Goal: Task Accomplishment & Management: Manage account settings

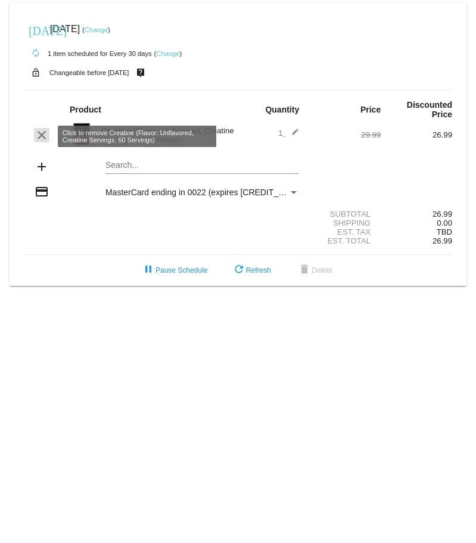
click at [38, 139] on mat-icon "clear" at bounding box center [42, 135] width 14 height 14
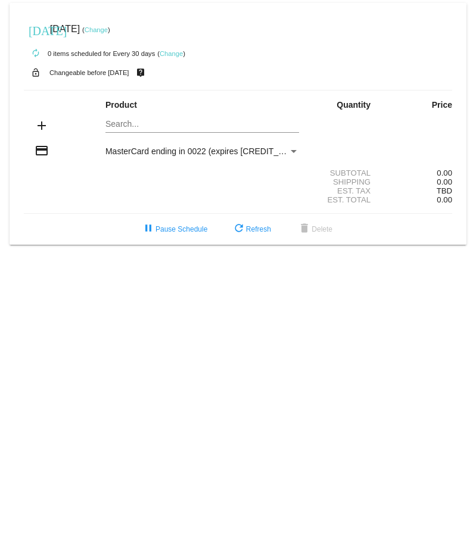
click at [165, 127] on mat-card "today Sep 7 2025 ( Change ) autorenew 0 items scheduled for Every 30 days ( Cha…" at bounding box center [238, 124] width 457 height 242
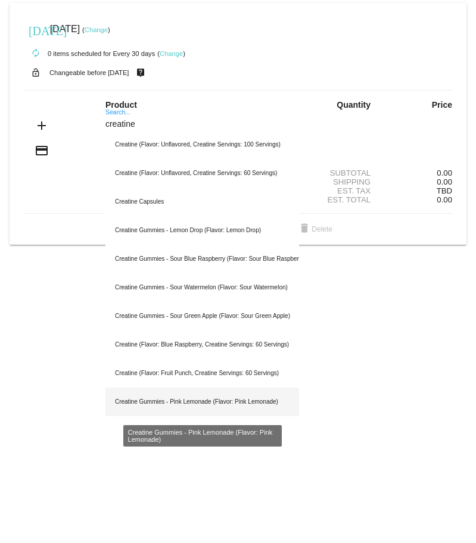
type input "creatine"
click at [222, 400] on div "Creatine Gummies - Pink Lemonade (Flavor: Pink Lemonade)" at bounding box center [202, 402] width 194 height 29
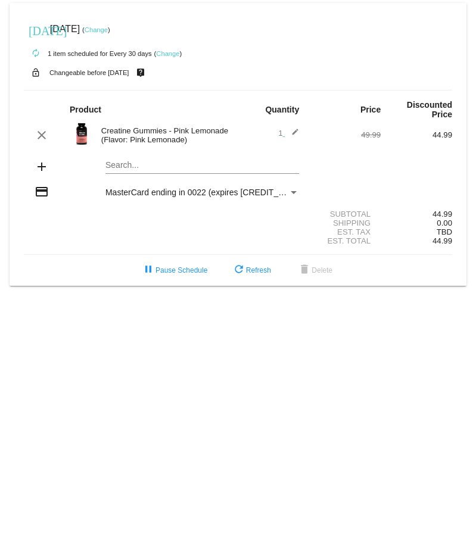
click at [108, 26] on link "Change" at bounding box center [96, 29] width 23 height 7
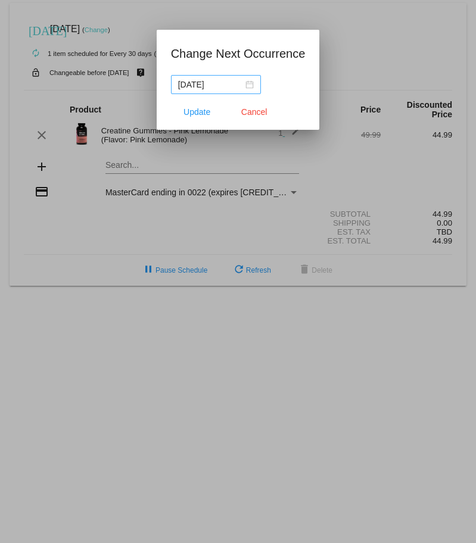
click at [244, 84] on div "[DATE]" at bounding box center [216, 84] width 76 height 13
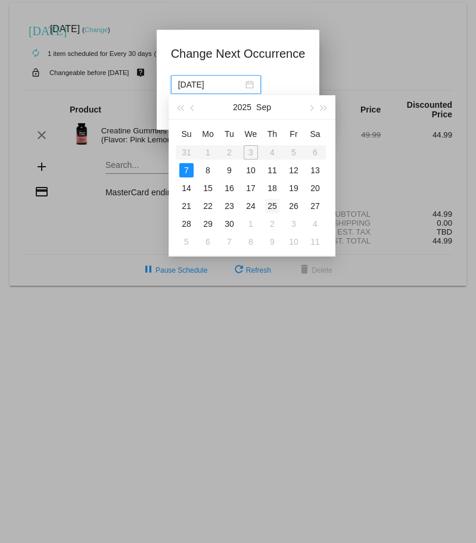
click at [273, 211] on div "25" at bounding box center [272, 206] width 14 height 14
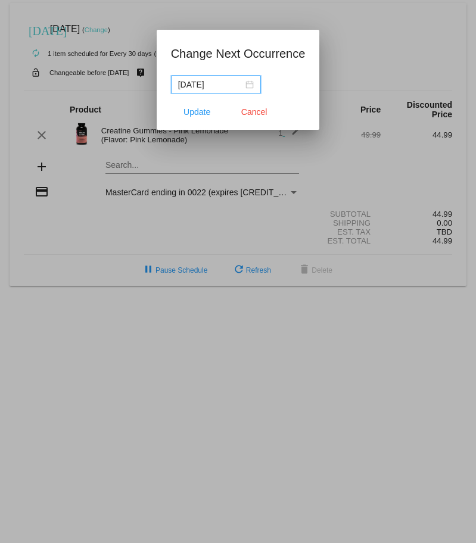
type input "[DATE]"
click at [204, 119] on button "Update" at bounding box center [197, 111] width 52 height 21
